Goal: Navigation & Orientation: Find specific page/section

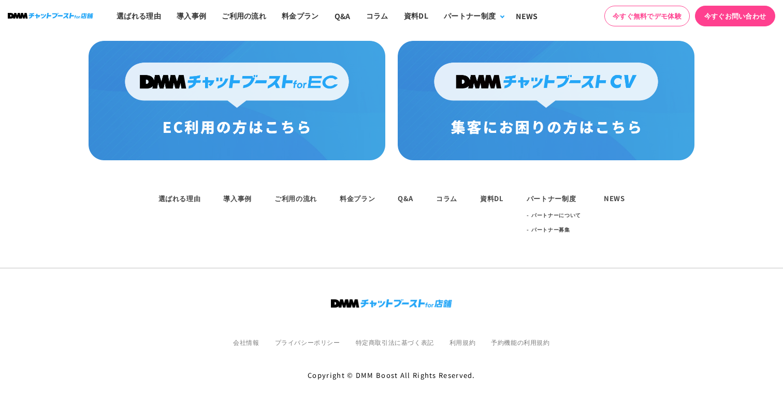
scroll to position [819, 0]
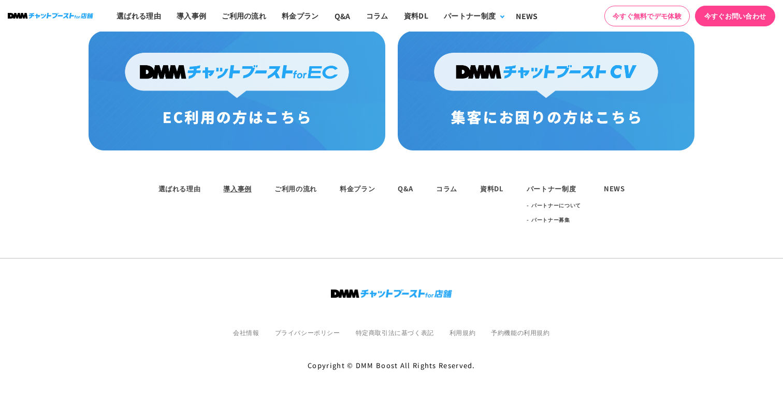
click at [233, 184] on link "導入事例" at bounding box center [237, 189] width 28 height 10
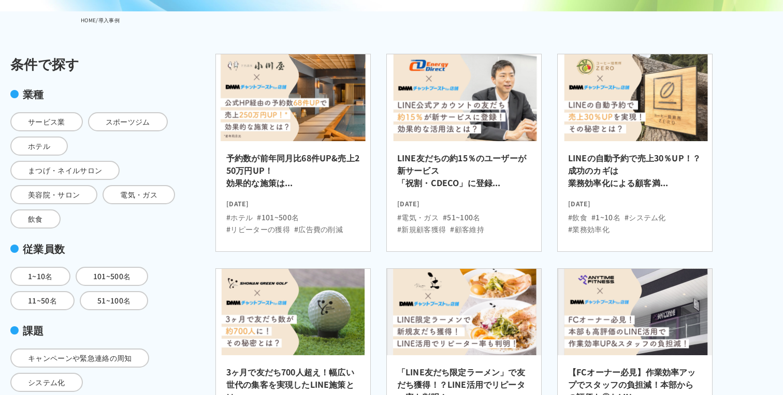
scroll to position [161, 0]
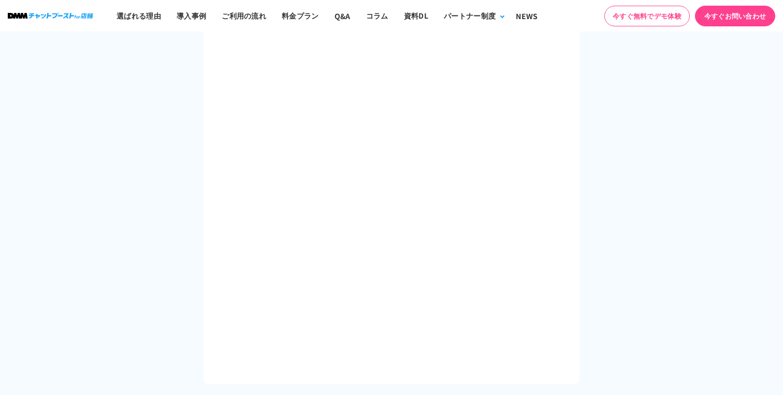
scroll to position [1653, 0]
